Goal: Information Seeking & Learning: Learn about a topic

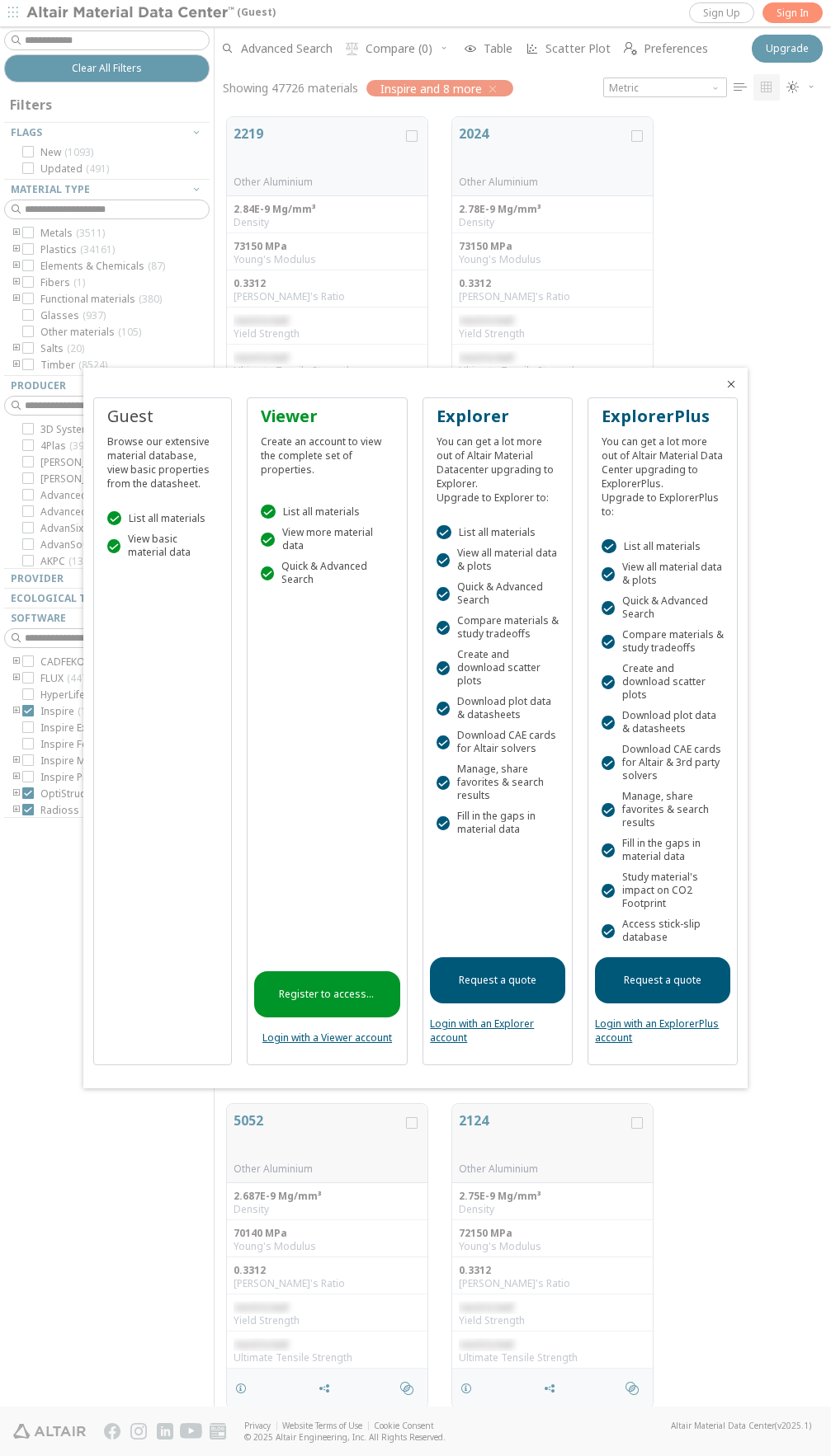
scroll to position [1289, 604]
click at [731, 385] on icon "Close" at bounding box center [731, 384] width 14 height 14
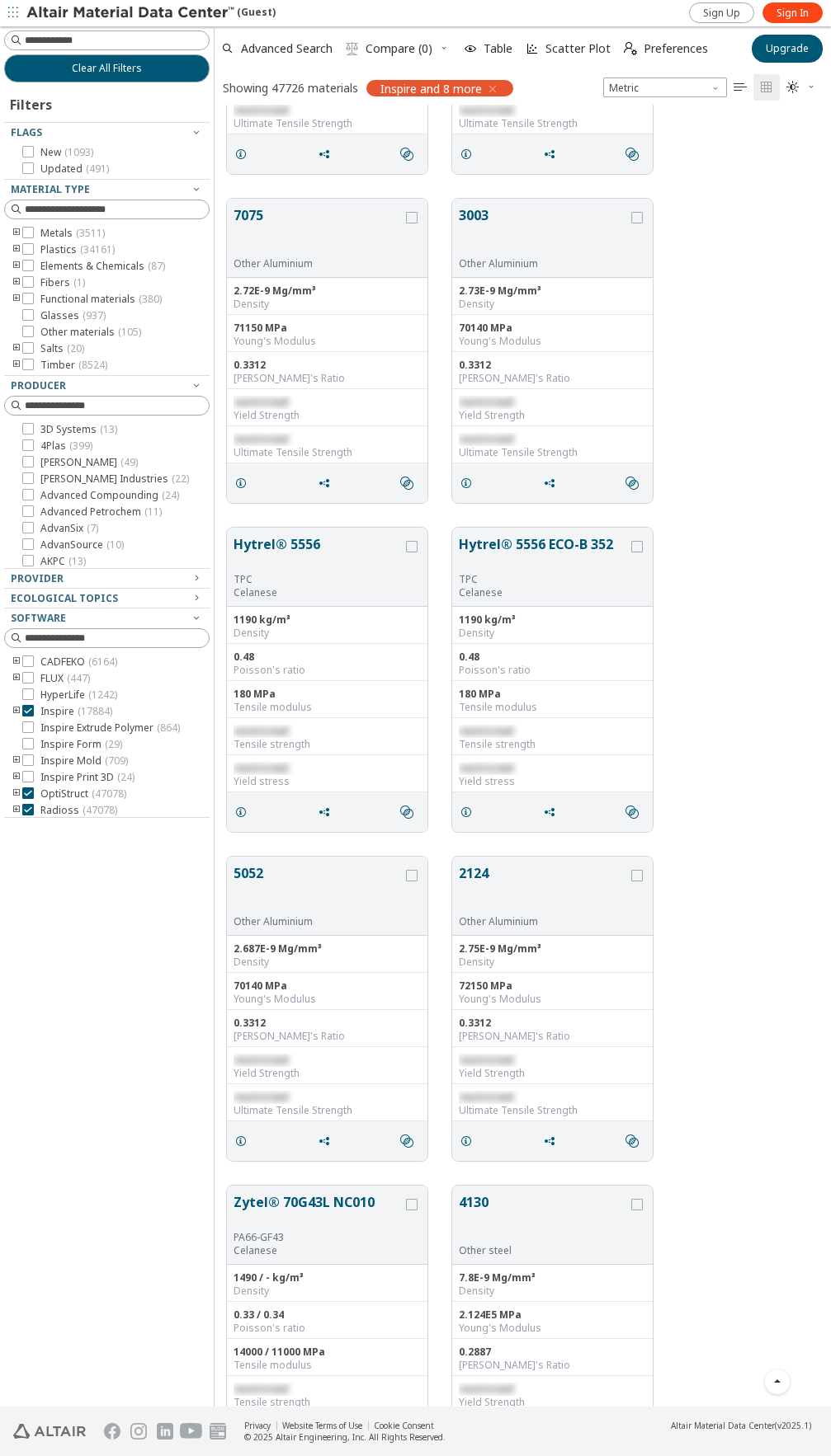
scroll to position [0, 0]
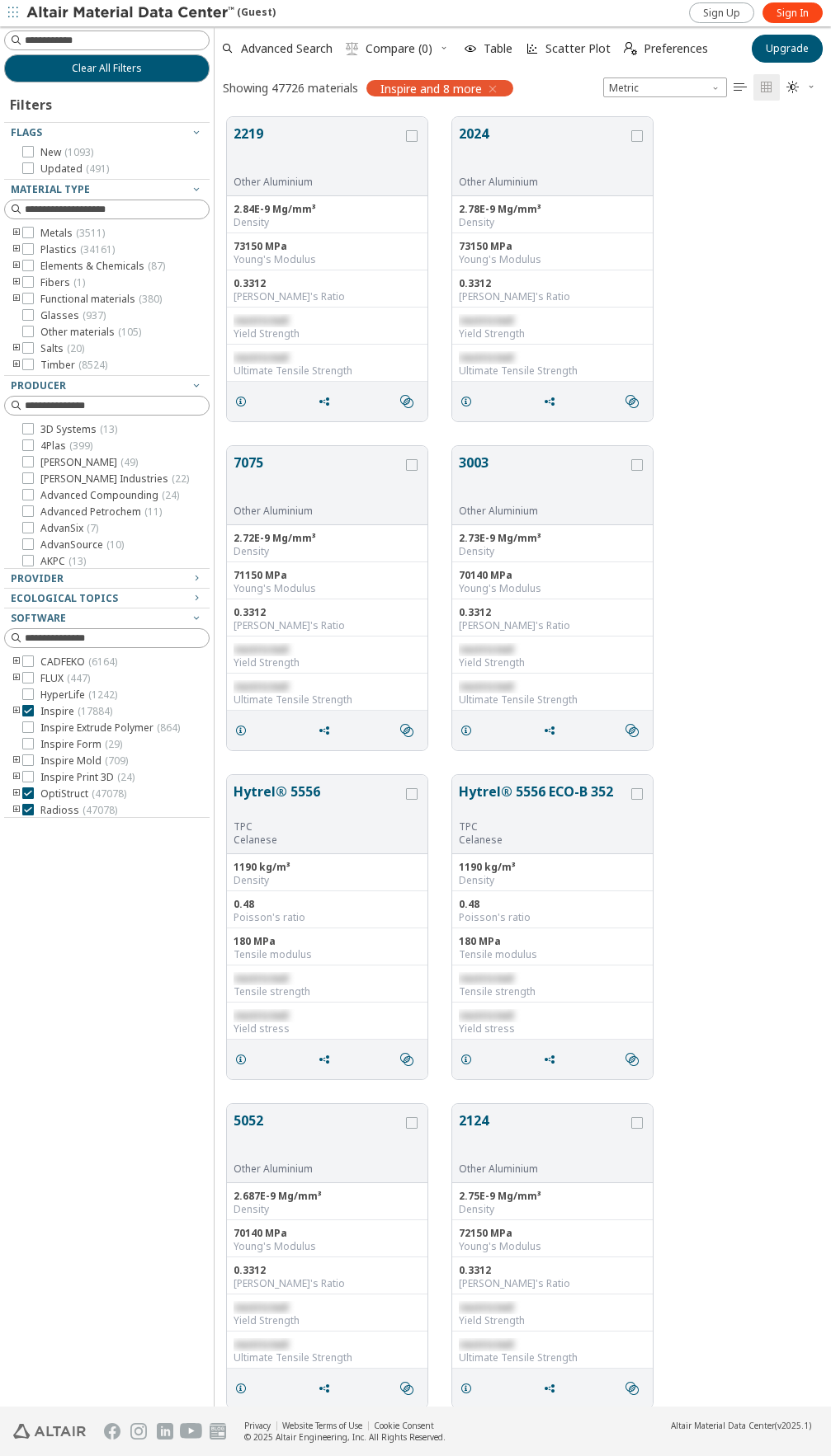
click at [14, 232] on icon "toogle group" at bounding box center [16, 233] width 12 height 14
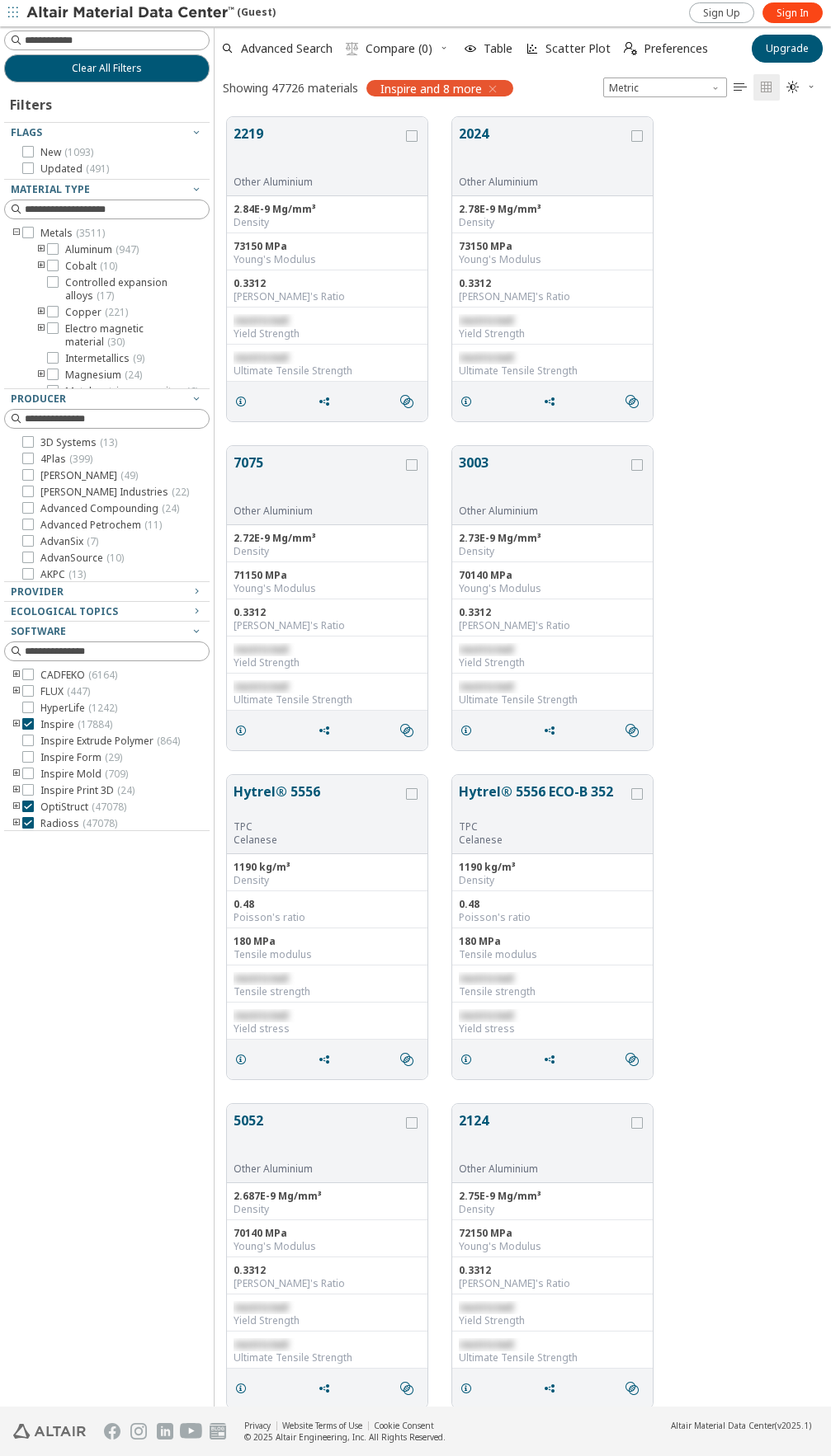
click at [42, 247] on icon "toogle group" at bounding box center [41, 250] width 12 height 14
click at [40, 247] on icon "toogle group" at bounding box center [41, 250] width 12 height 14
click at [42, 263] on icon "toogle group" at bounding box center [41, 256] width 12 height 14
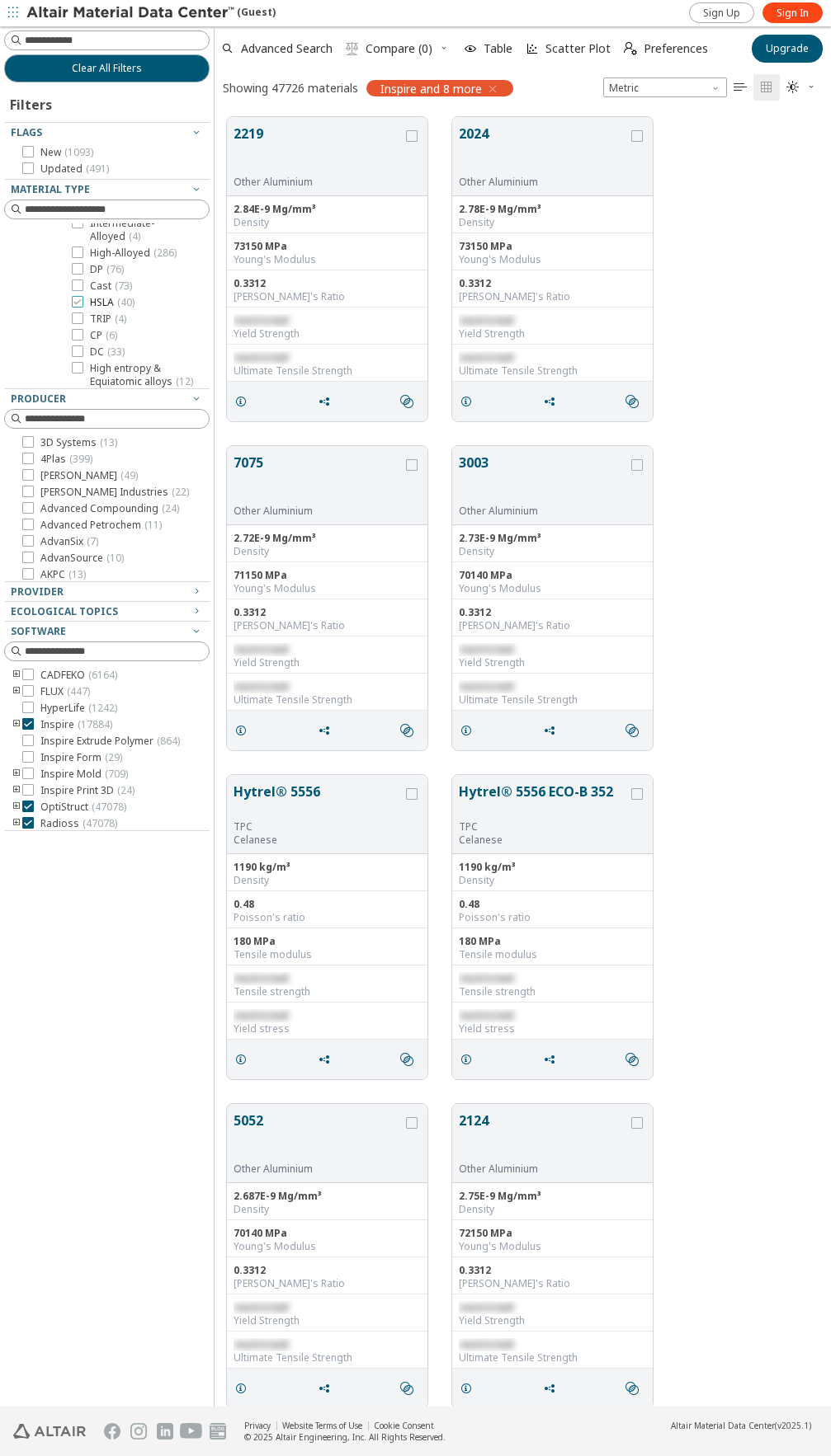
click at [81, 308] on icon at bounding box center [77, 301] width 12 height 12
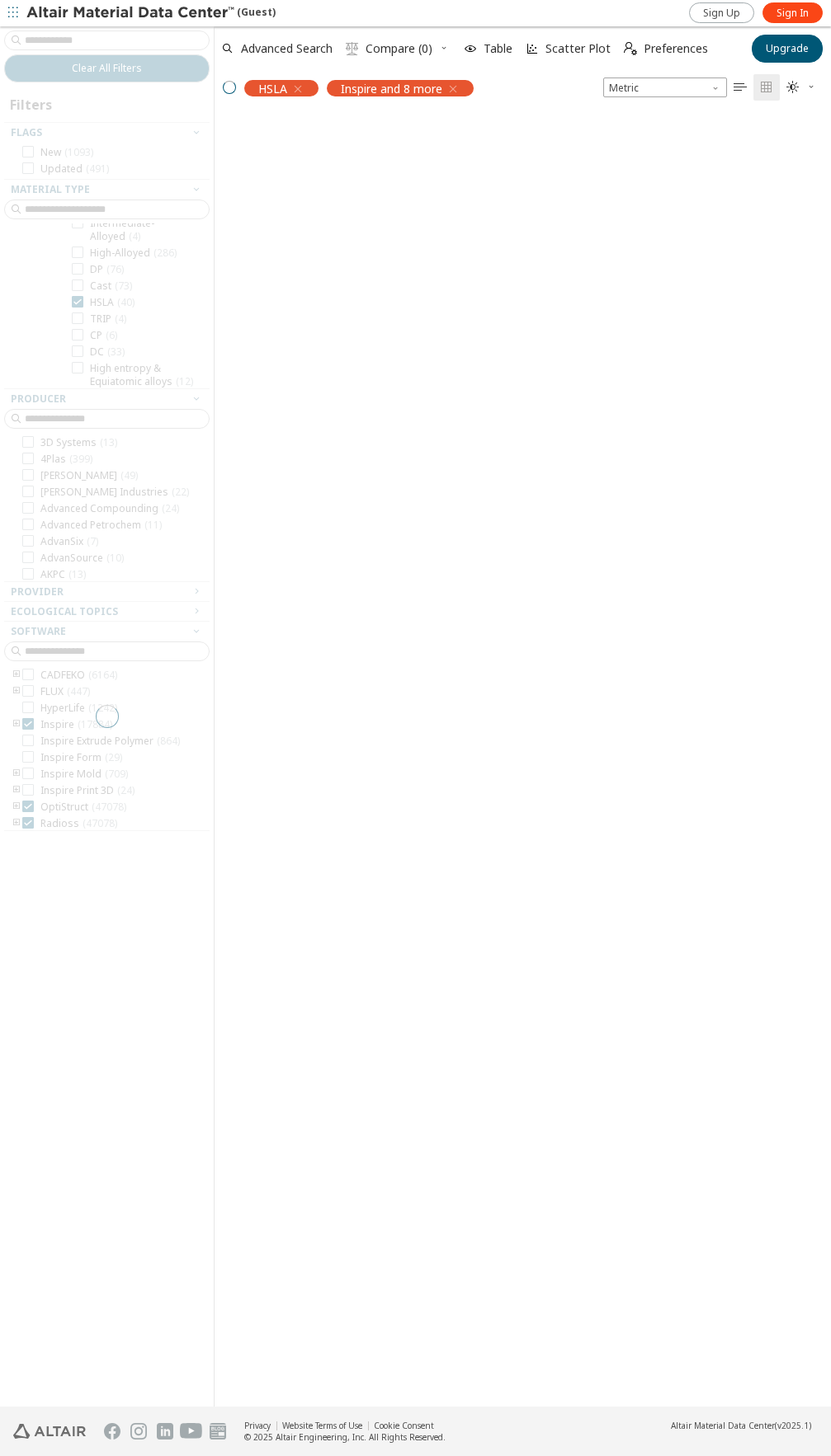
scroll to position [14, 14]
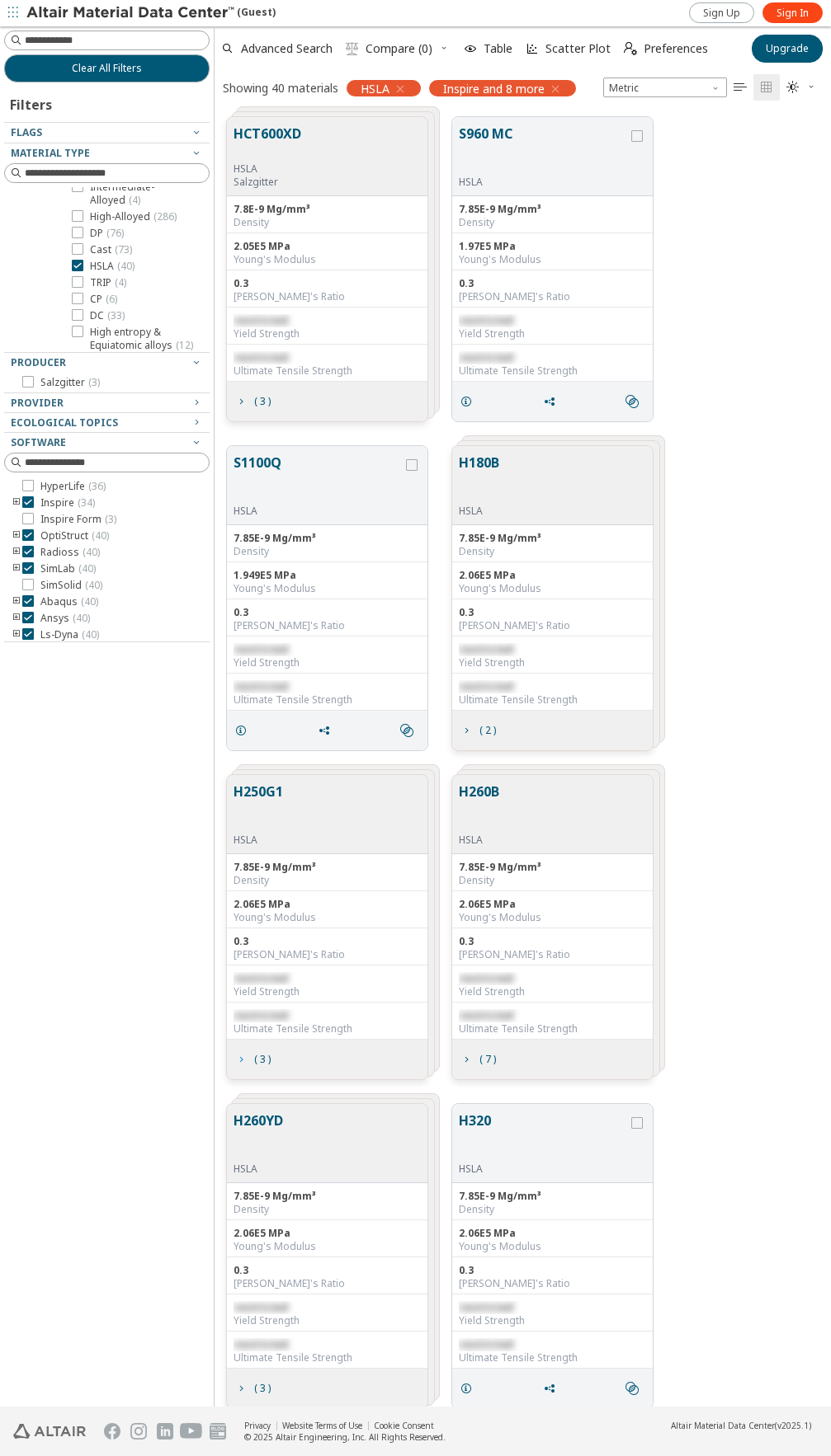
click at [268, 1066] on span "( 3 )" at bounding box center [252, 1060] width 43 height 32
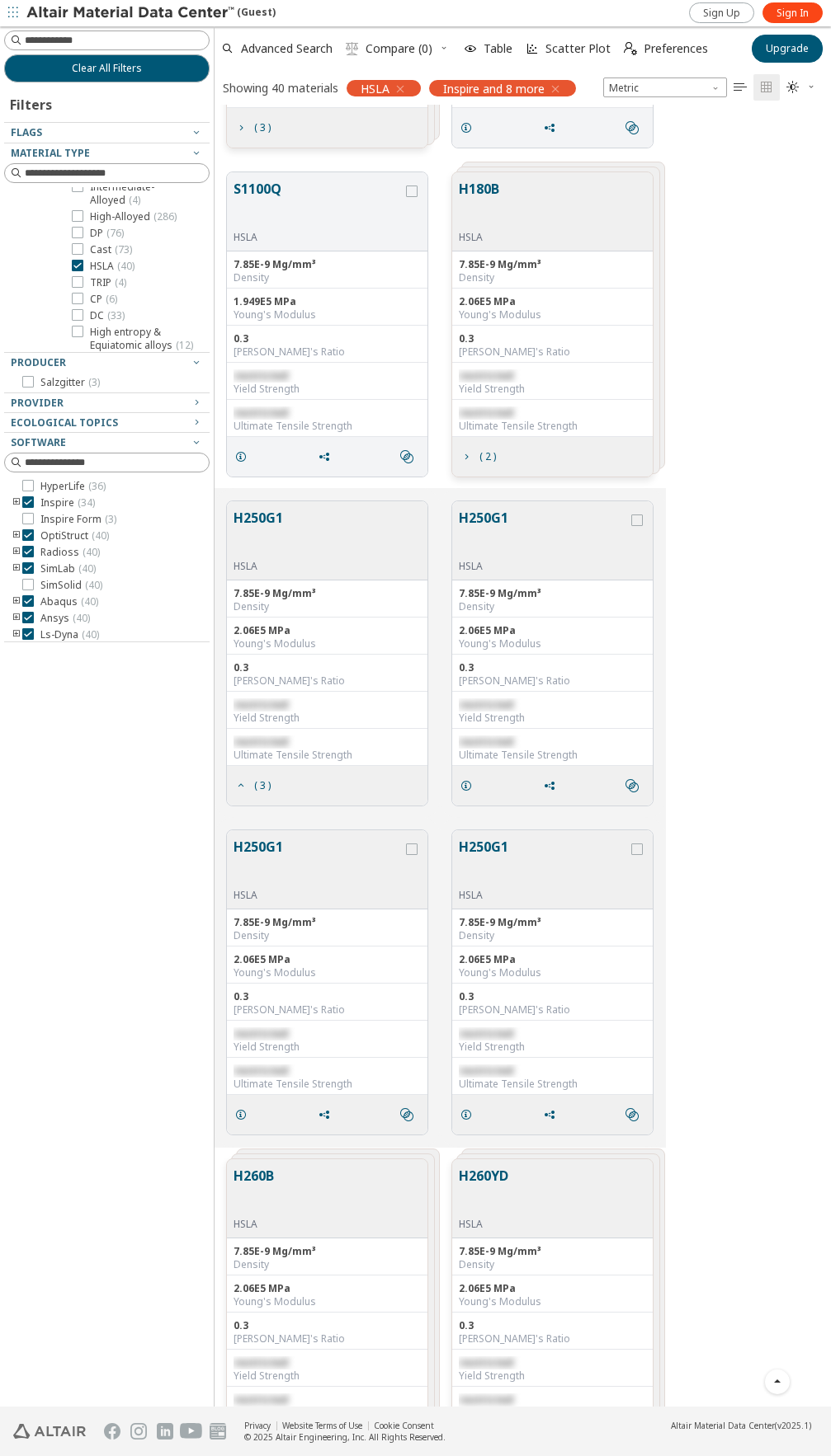
scroll to position [247, 0]
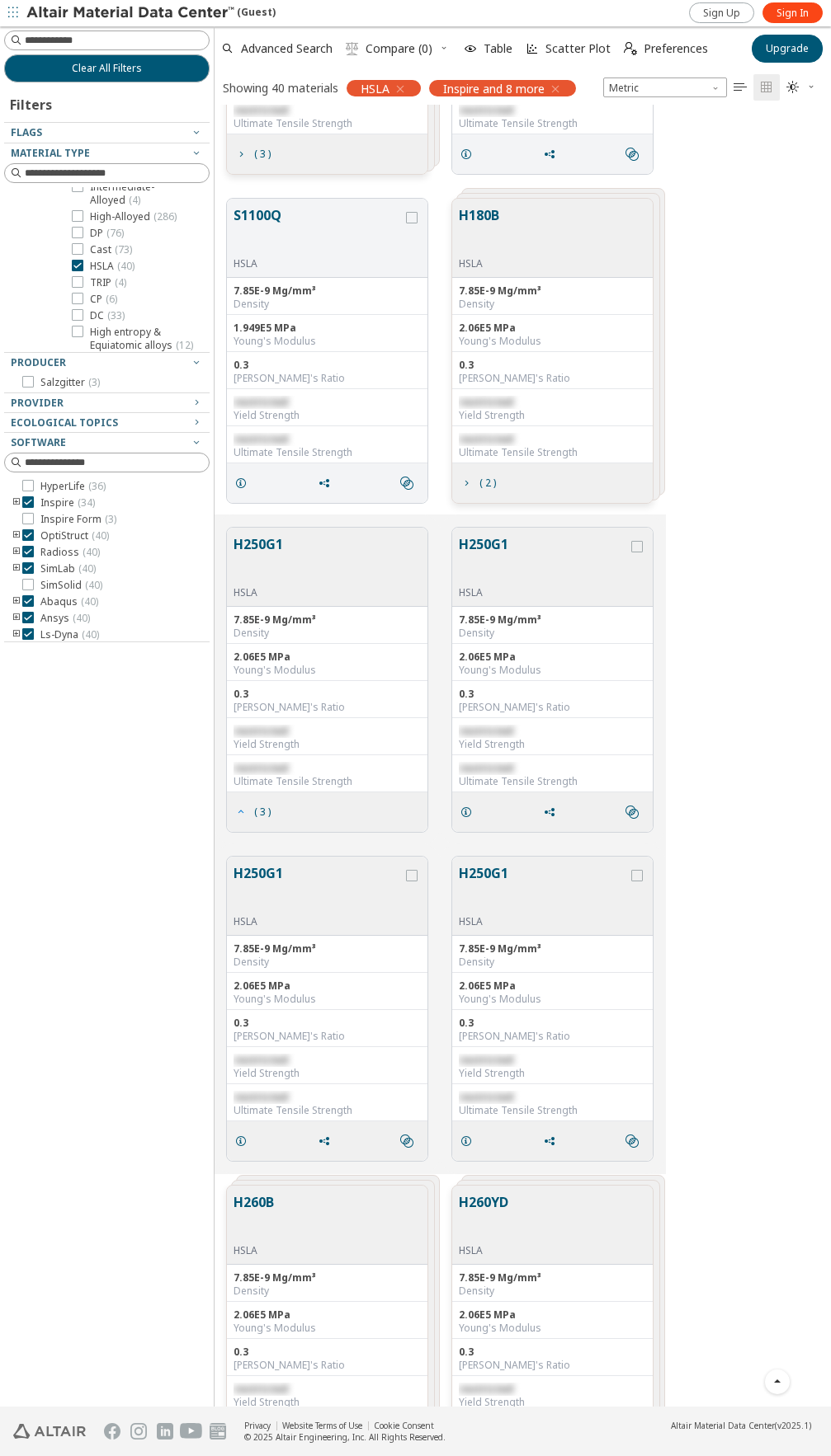
click at [259, 812] on span "( 3 )" at bounding box center [263, 812] width 16 height 10
click at [475, 480] on span "( 2 )" at bounding box center [477, 483] width 43 height 32
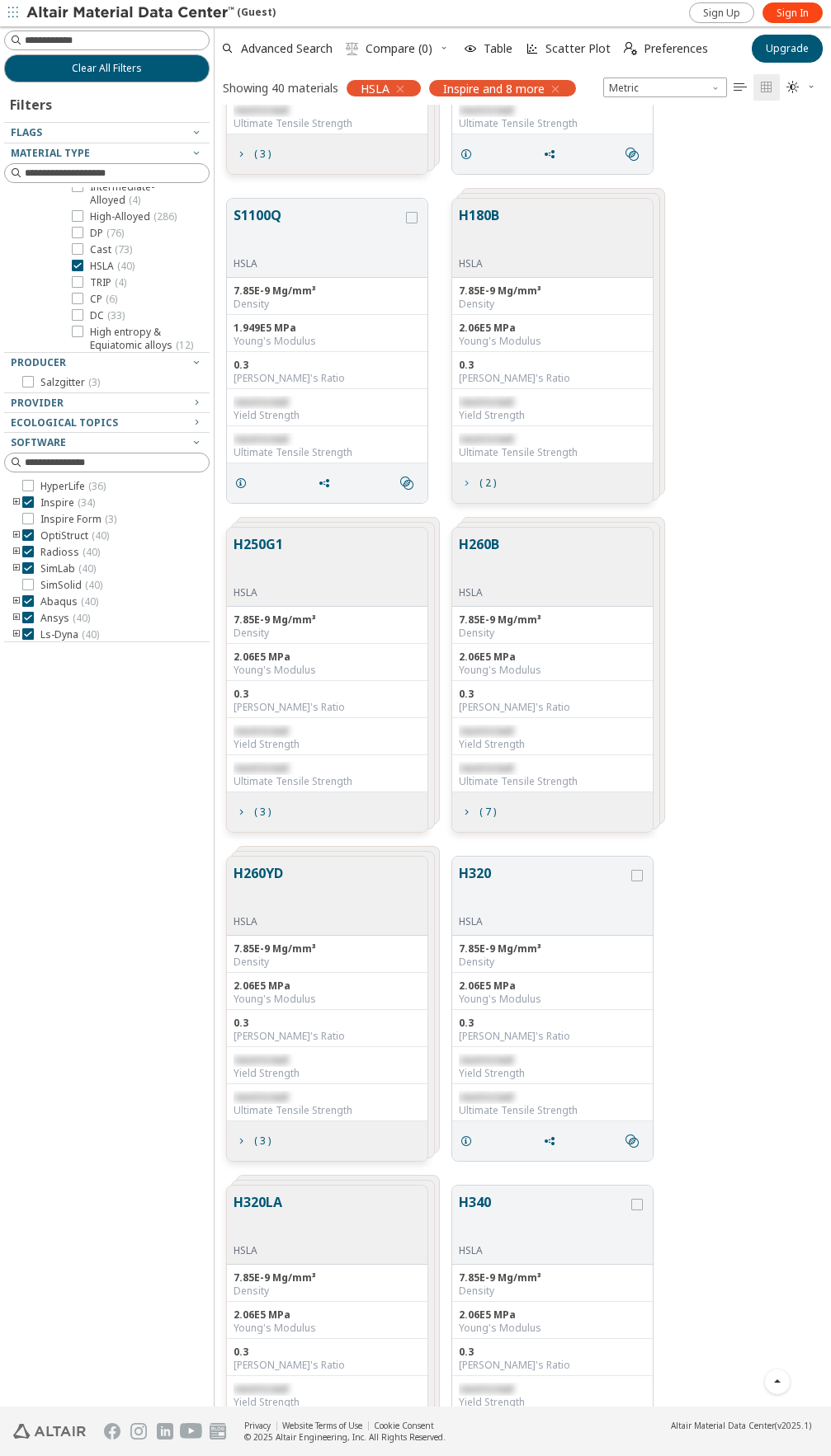
click at [475, 480] on span "( 2 )" at bounding box center [477, 483] width 43 height 32
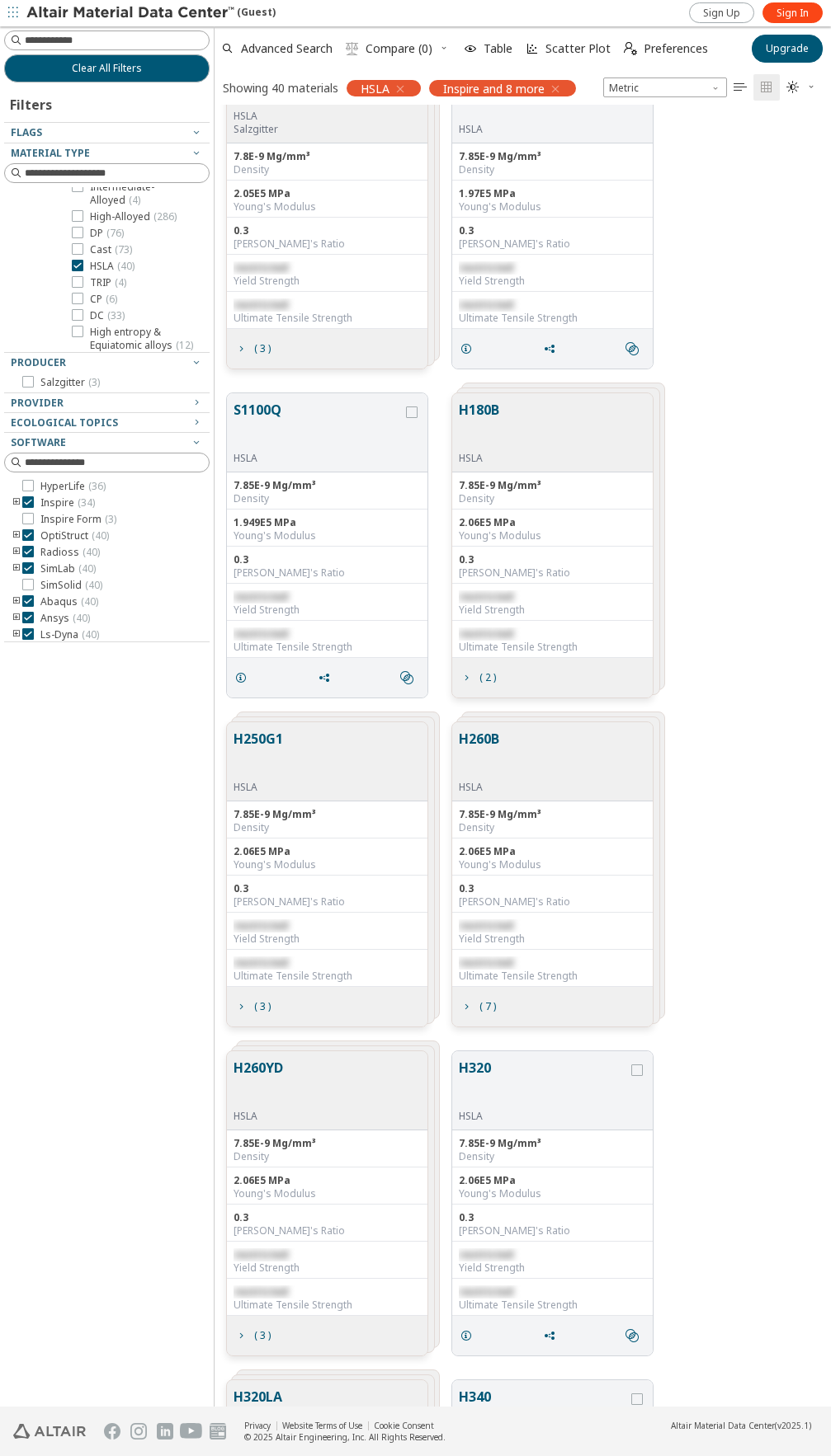
scroll to position [0, 0]
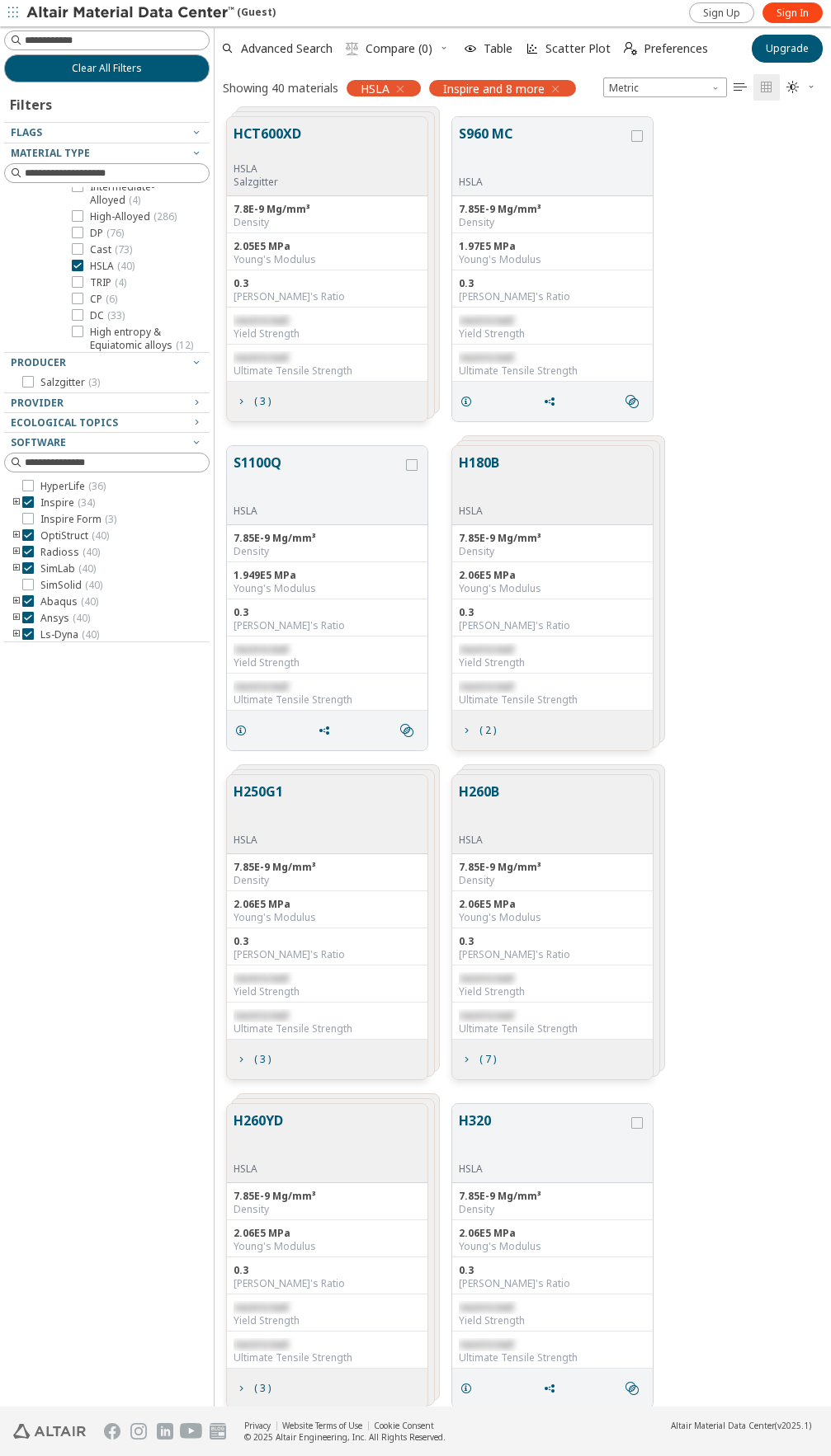
click at [694, 778] on div "H250G1 HSLA 7.85E-9 Mg/mm³ Density 2.06E5 MPa Young's Modulus 0.3 Poisson's Rat…" at bounding box center [522, 928] width 616 height 329
click at [192, 401] on icon "button" at bounding box center [196, 402] width 14 height 14
click at [199, 417] on icon "button" at bounding box center [196, 422] width 14 height 14
click at [192, 424] on div at bounding box center [103, 428] width 197 height 8
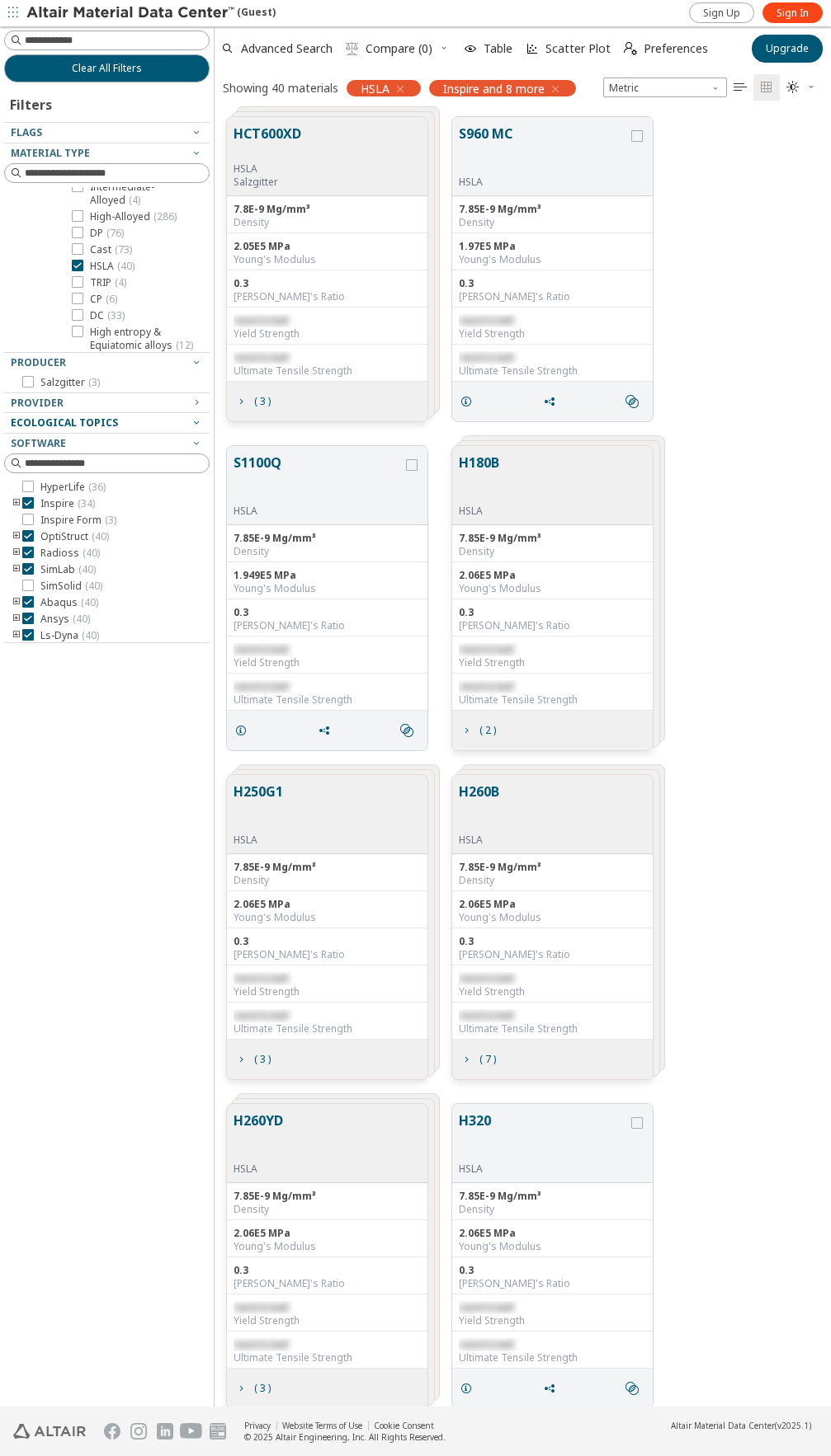
click at [196, 422] on icon "button" at bounding box center [196, 422] width 14 height 14
click at [196, 442] on icon "button" at bounding box center [196, 442] width 14 height 14
click at [82, 258] on div at bounding box center [77, 252] width 12 height 12
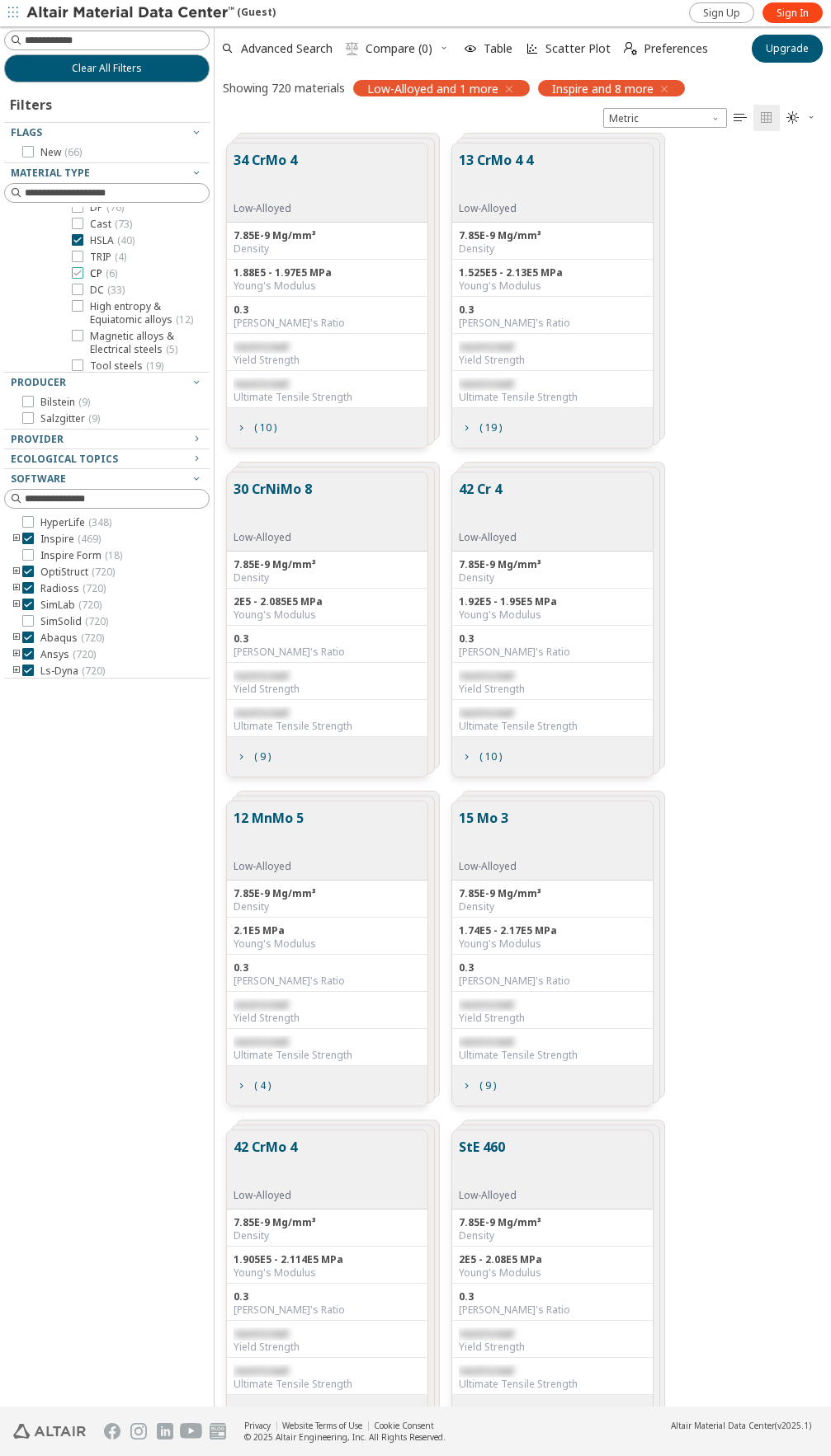
scroll to position [413, 0]
click at [82, 209] on div at bounding box center [77, 203] width 12 height 12
click at [218, 432] on div "34 CrMo 4 Low-Alloyed 7.85E-9 Mg/mm³ Density 1.88E5 - 1.97E5 MPa Young's Modulu…" at bounding box center [522, 296] width 616 height 329
click at [216, 424] on div "34 CrMo 4 Low-Alloyed 7.85E-9 Mg/mm³ Density 1.88E5 - 1.97E5 MPa Young's Modulu…" at bounding box center [522, 296] width 616 height 329
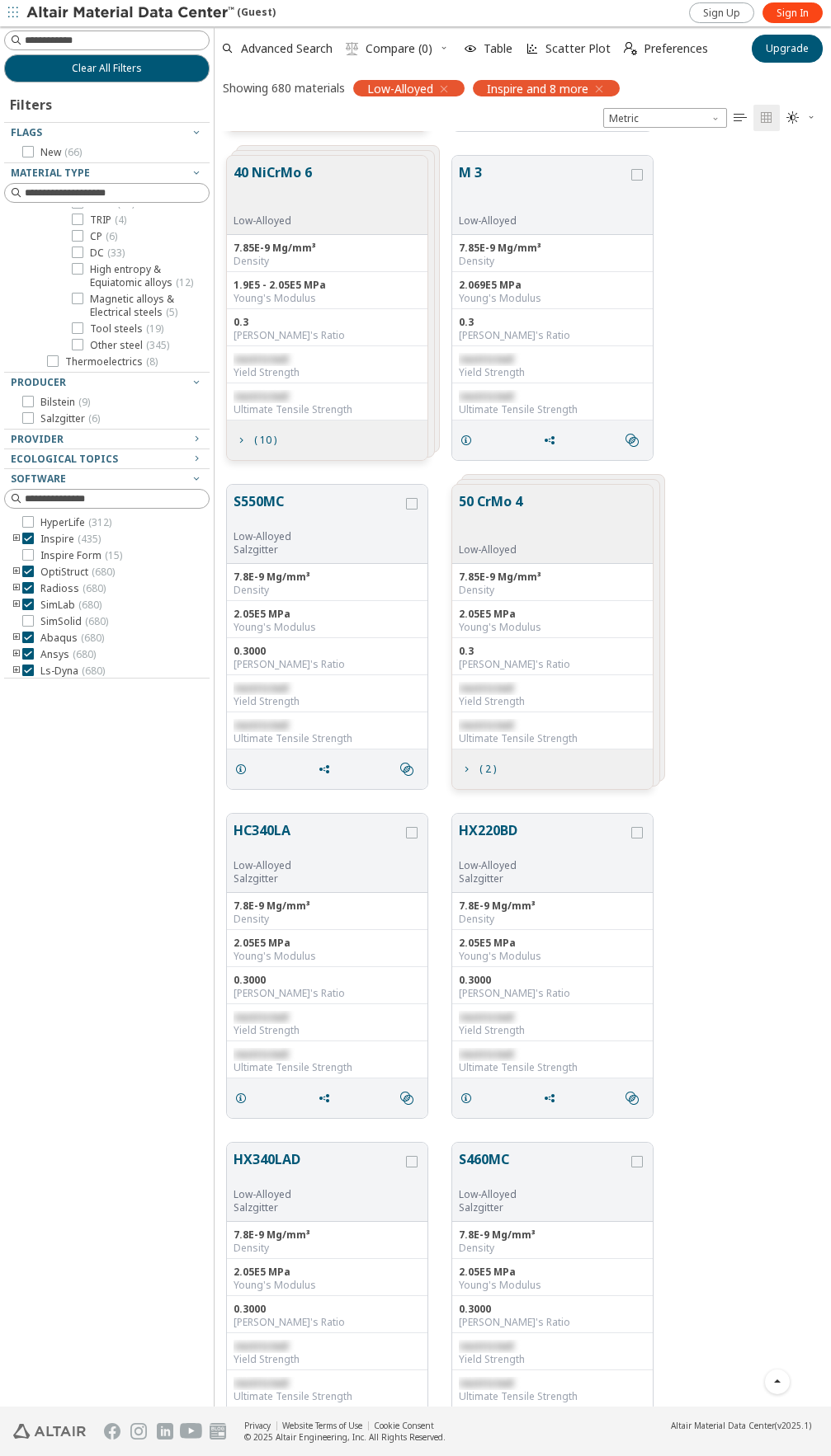
scroll to position [2392, 0]
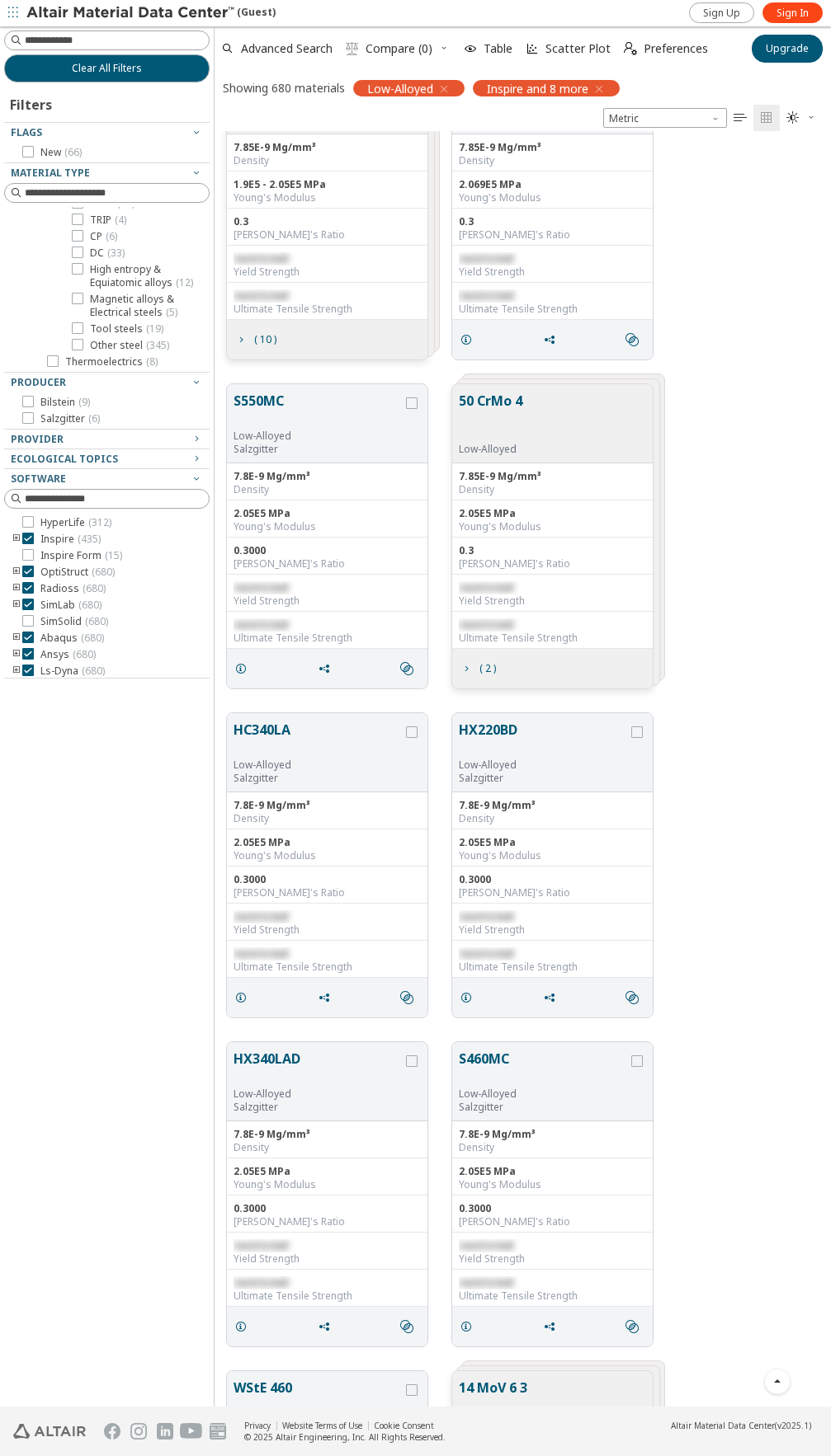
click at [138, 1160] on div "Clear All Filters Filters Flags New ( 66 ) Material Type Metals ( 3511 ) Alumin…" at bounding box center [107, 717] width 214 height 1381
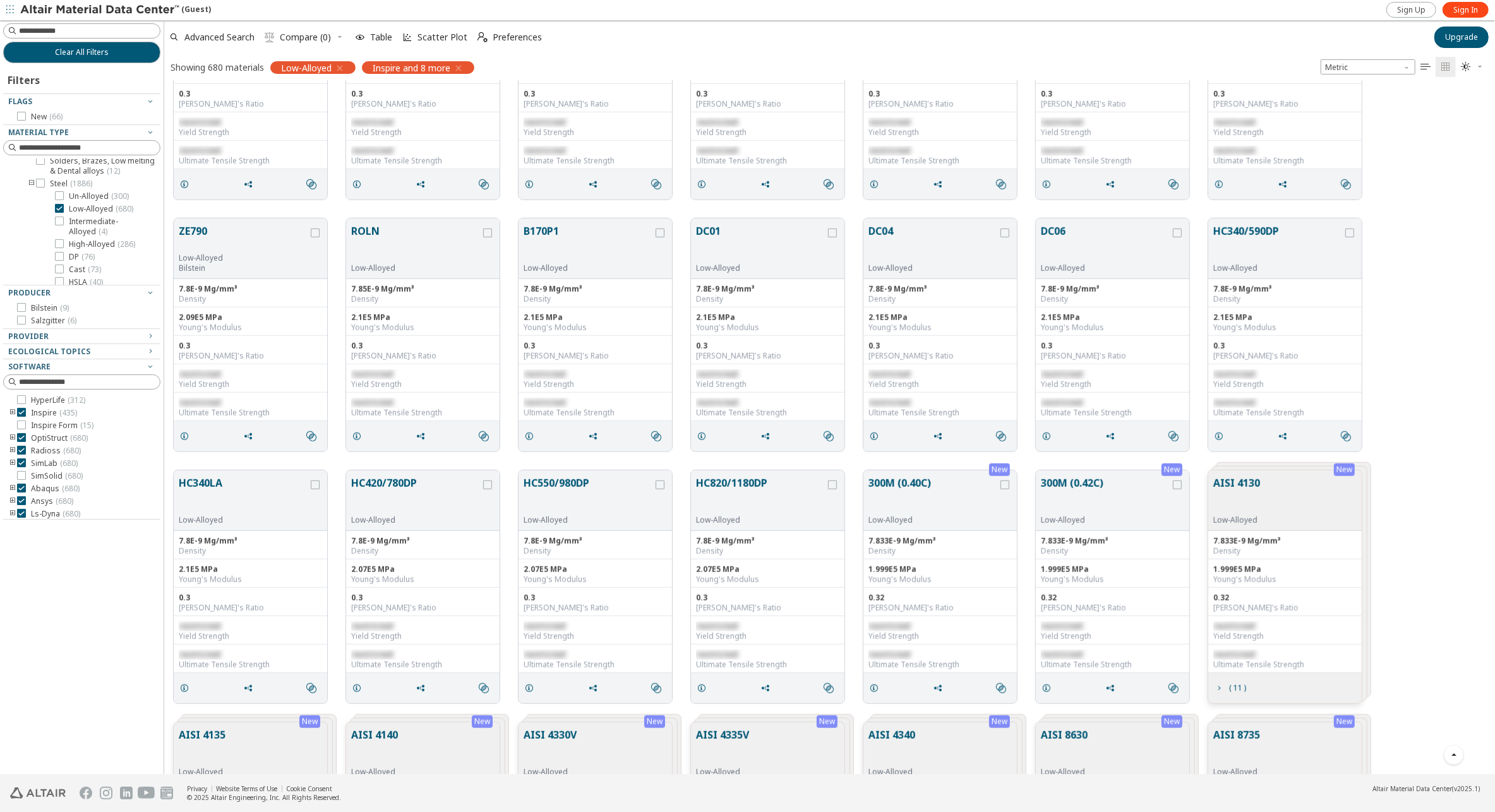
scroll to position [5603, 0]
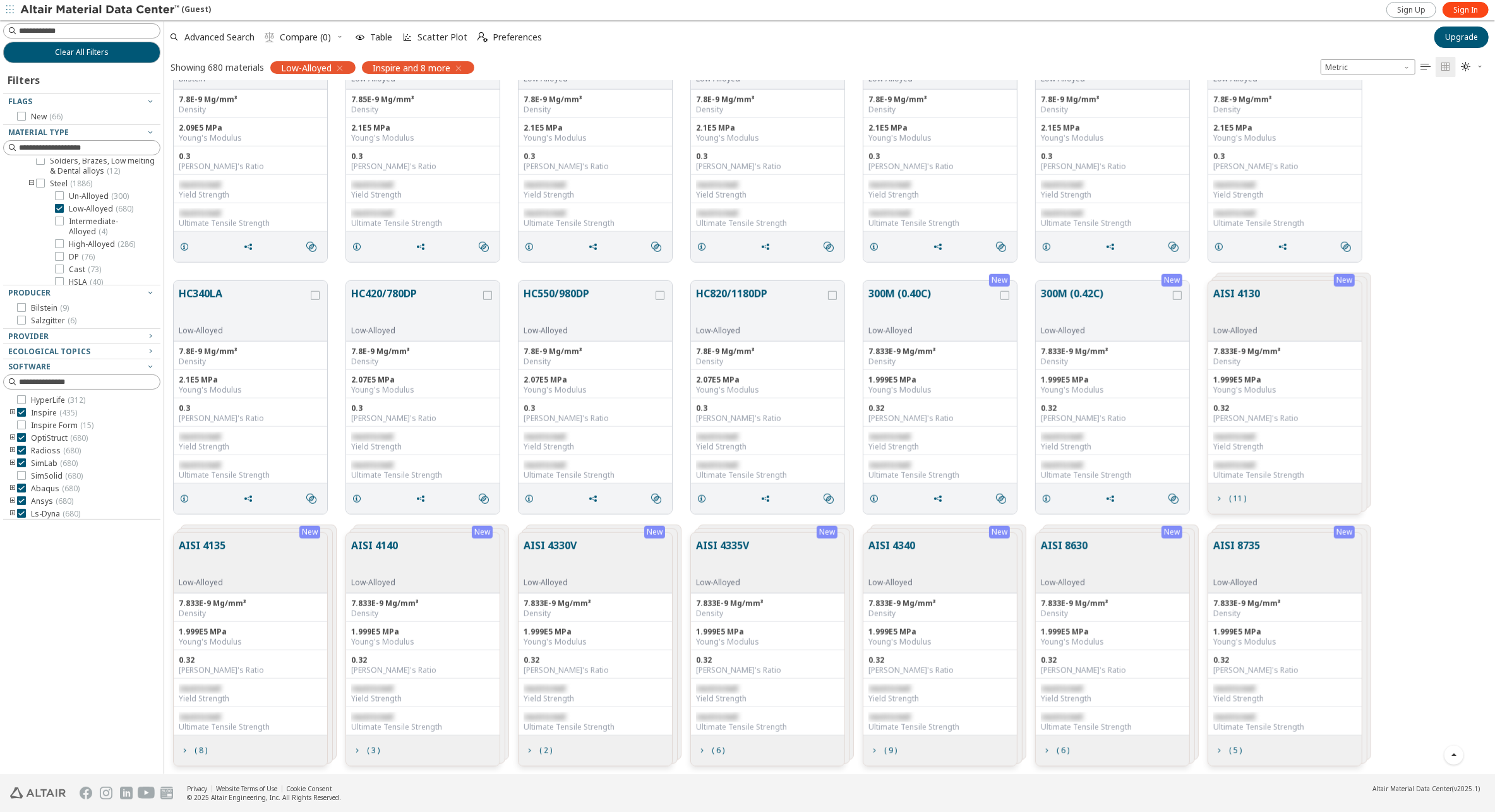
click at [636, 316] on div "HC340LA Low-Alloyed 7.8E-9 Mg/mm³ Density 2.1E5 MPa Young's Modulus 0.3 Poisson…" at bounding box center [830, 398] width 1331 height 252
click at [636, 409] on div "HC340LA Low-Alloyed 7.8E-9 Mg/mm³ Density 2.1E5 MPa Young's Modulus 0.3 Poisson…" at bounding box center [830, 398] width 1331 height 252
